Goal: Check status: Check status

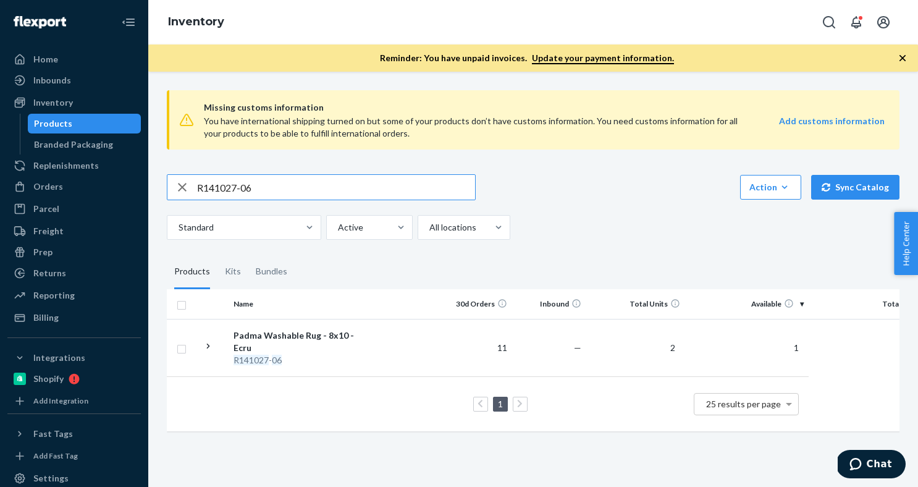
click at [227, 187] on input "R141027-06" at bounding box center [336, 187] width 278 height 25
click at [499, 358] on td "11" at bounding box center [475, 347] width 74 height 57
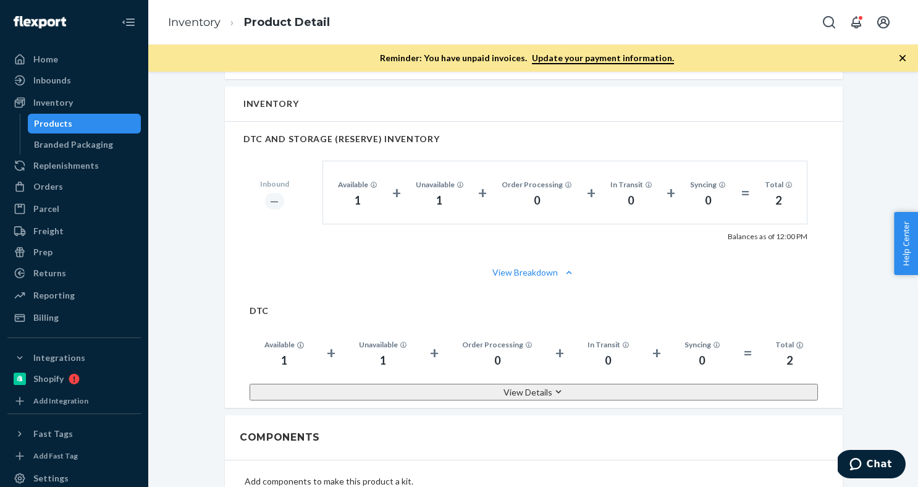
scroll to position [654, 0]
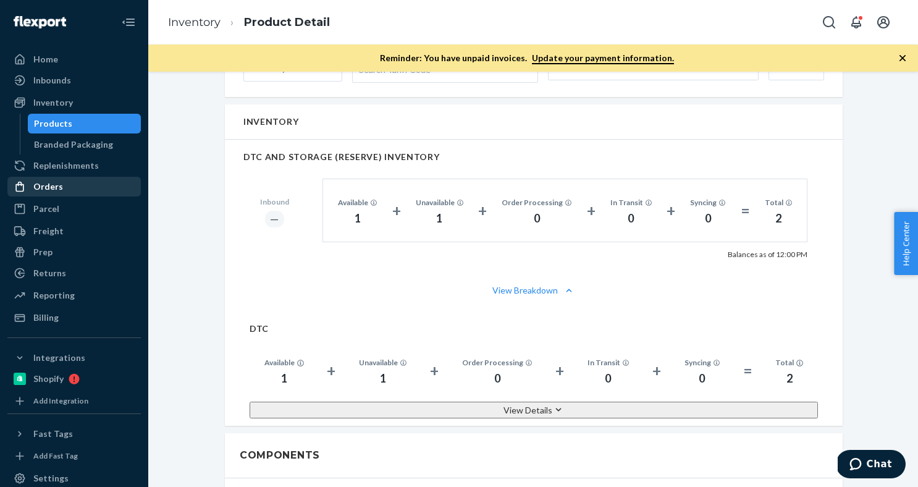
click at [54, 188] on div "Orders" at bounding box center [48, 186] width 30 height 12
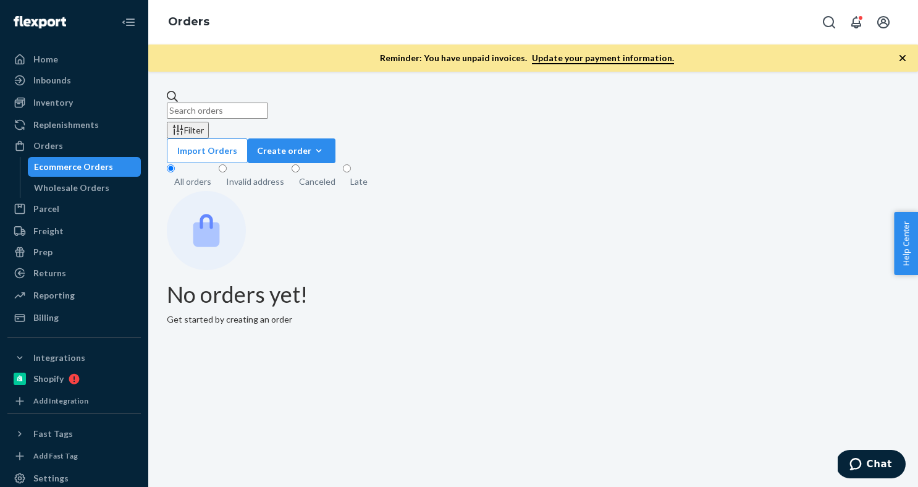
click at [268, 108] on input "text" at bounding box center [217, 111] width 101 height 16
paste input "137141472"
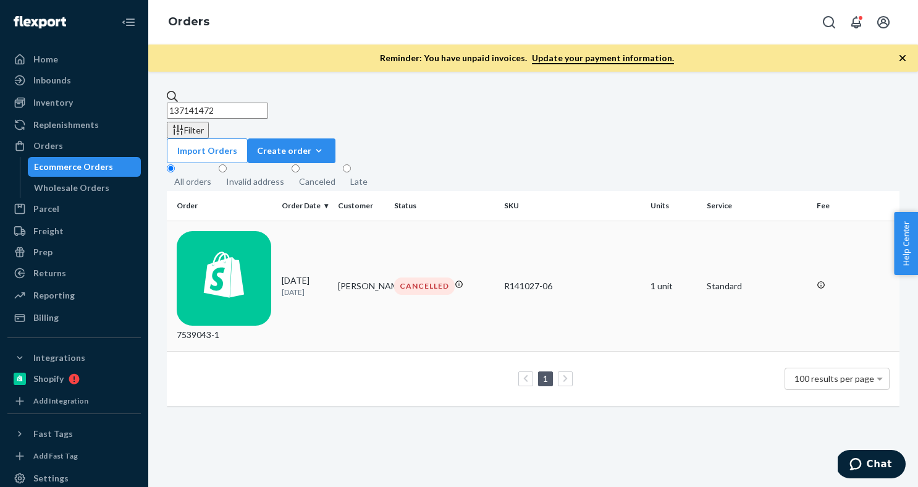
type input "137141472"
click at [290, 287] on p "[DATE]" at bounding box center [305, 292] width 46 height 11
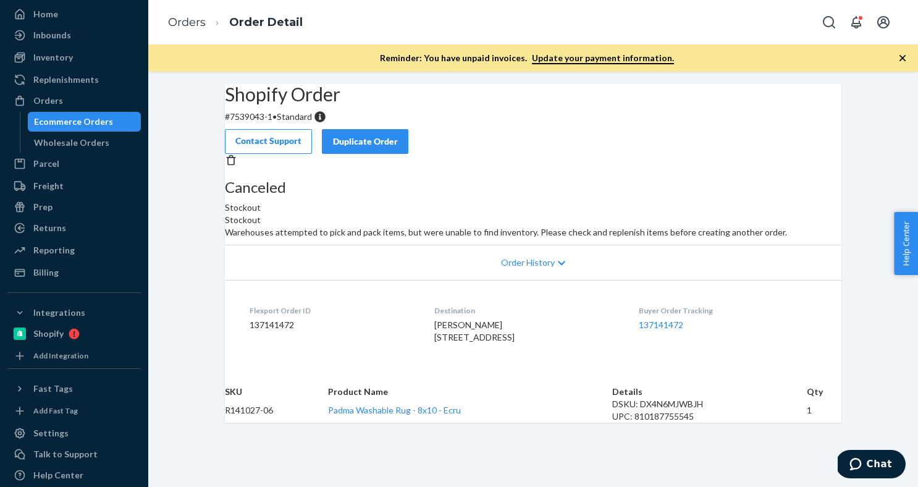
scroll to position [79, 0]
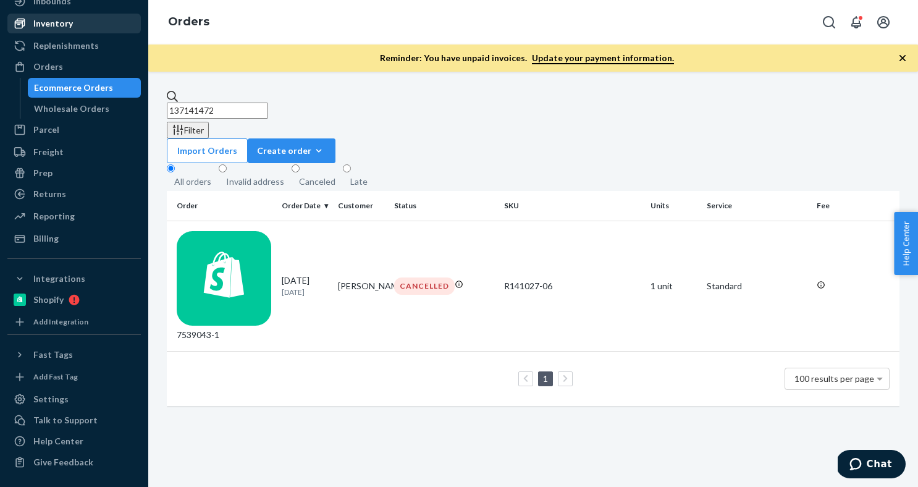
click at [64, 25] on div "Inventory" at bounding box center [53, 23] width 40 height 12
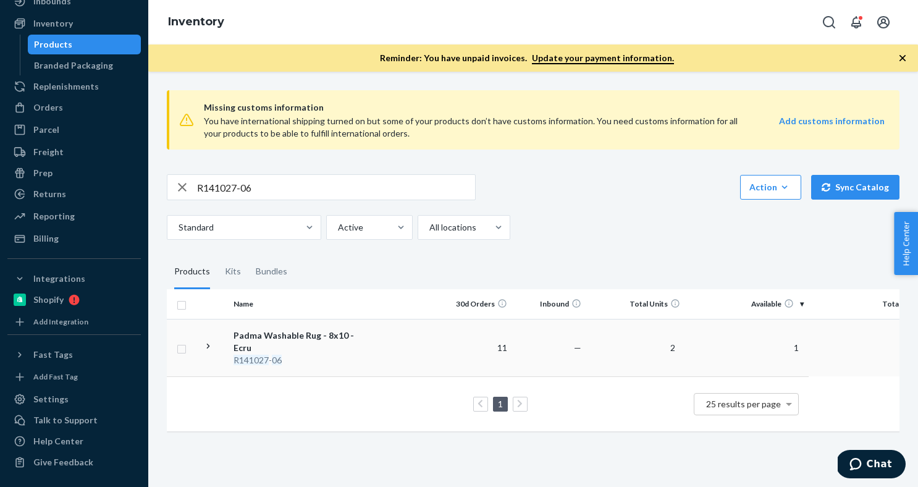
click at [409, 342] on td at bounding box center [403, 347] width 70 height 57
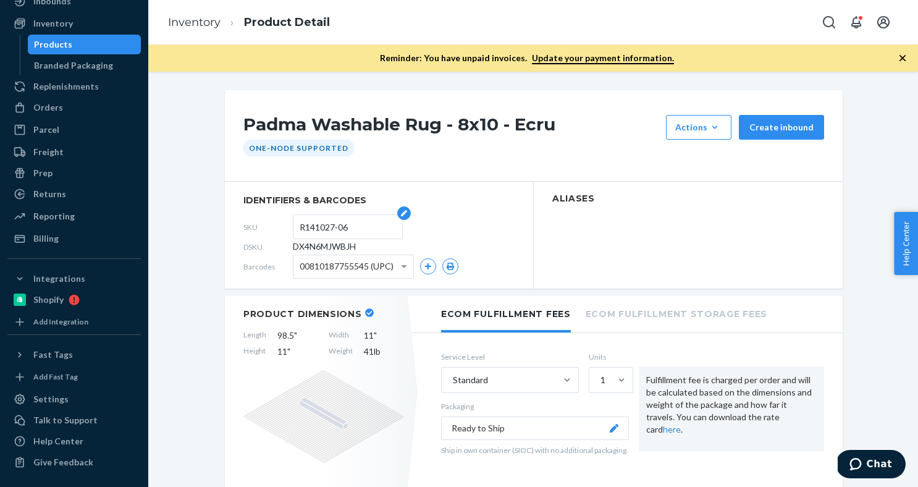
click at [309, 229] on input "R141027-06" at bounding box center [348, 226] width 96 height 23
click at [326, 227] on input "R141027-06" at bounding box center [348, 226] width 96 height 23
